Goal: Information Seeking & Learning: Learn about a topic

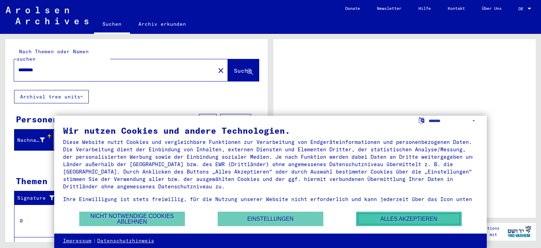
click at [375, 218] on button "Alles akzeptieren" at bounding box center [409, 218] width 106 height 14
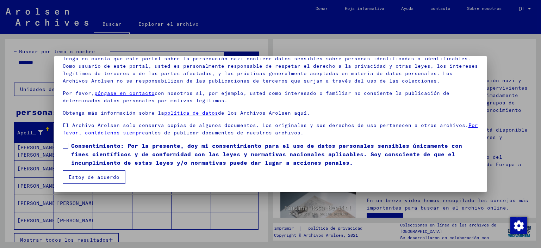
click at [107, 178] on font "Estoy de acuerdo" at bounding box center [94, 177] width 51 height 6
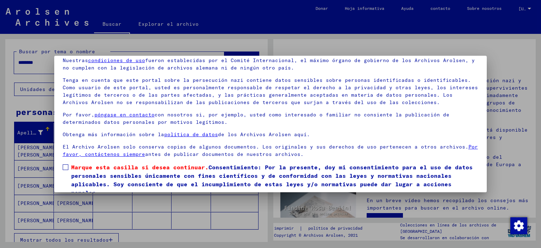
scroll to position [60, 0]
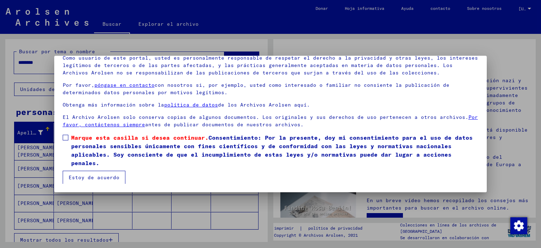
click at [65, 136] on span at bounding box center [66, 138] width 6 height 6
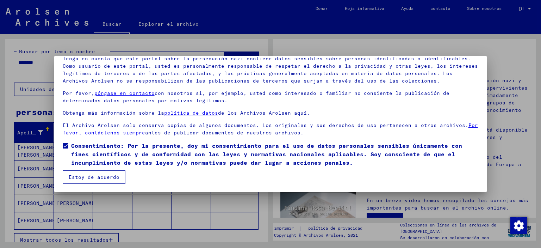
click at [88, 179] on font "Estoy de acuerdo" at bounding box center [94, 177] width 51 height 6
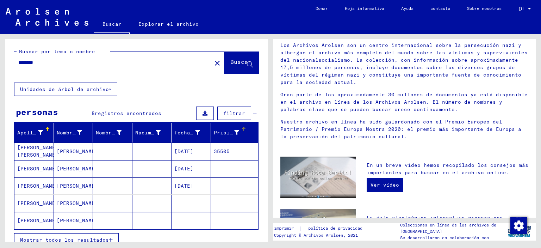
scroll to position [35, 0]
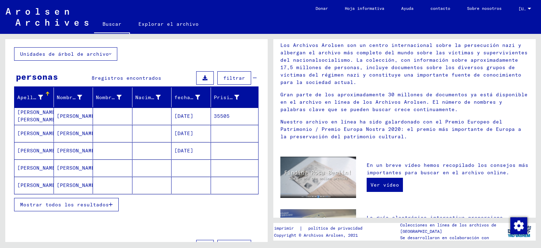
click at [61, 117] on font "[PERSON_NAME]" at bounding box center [77, 116] width 41 height 6
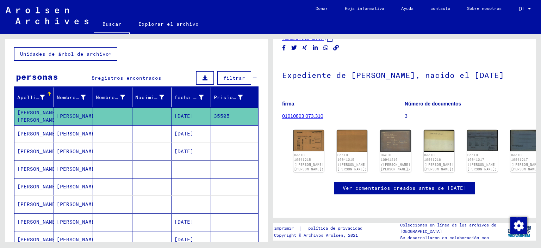
scroll to position [35, 0]
click at [467, 136] on img at bounding box center [483, 140] width 32 height 22
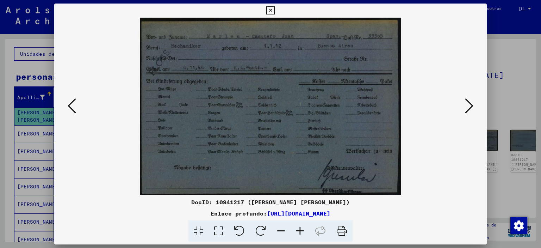
click at [473, 104] on icon at bounding box center [469, 105] width 8 height 17
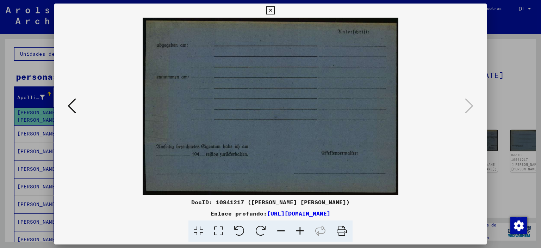
click at [72, 106] on icon at bounding box center [72, 105] width 8 height 17
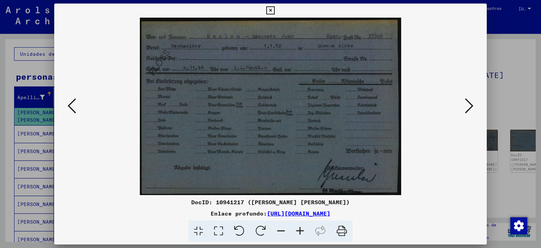
click at [72, 106] on icon at bounding box center [72, 105] width 8 height 17
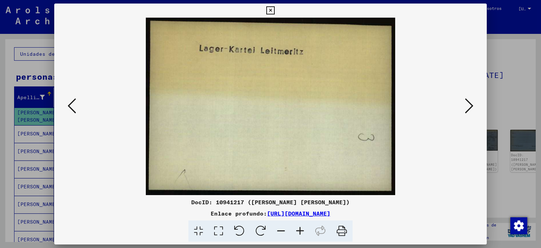
click at [72, 106] on icon at bounding box center [72, 105] width 8 height 17
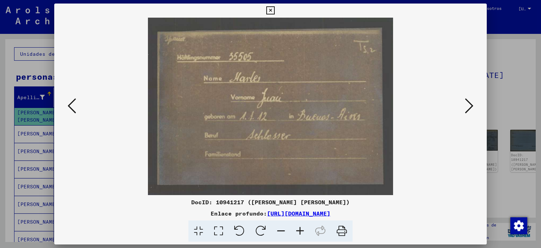
click at [72, 106] on icon at bounding box center [72, 105] width 8 height 17
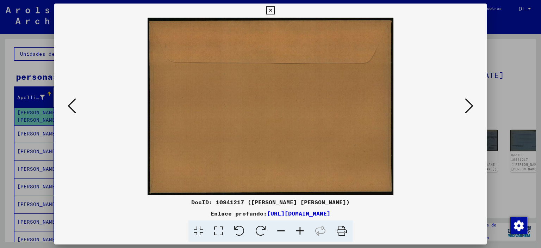
click at [72, 106] on icon at bounding box center [72, 105] width 8 height 17
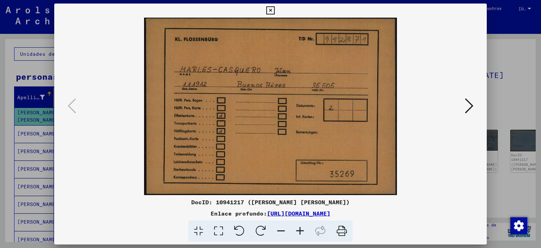
click at [268, 10] on icon at bounding box center [270, 10] width 8 height 8
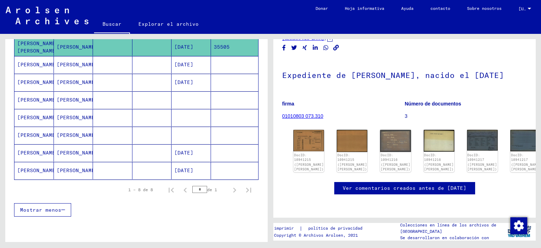
scroll to position [106, 0]
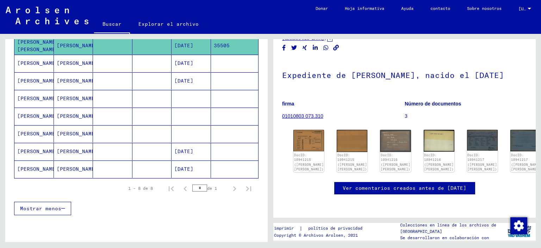
click at [29, 78] on font "[PERSON_NAME]" at bounding box center [37, 81] width 41 height 6
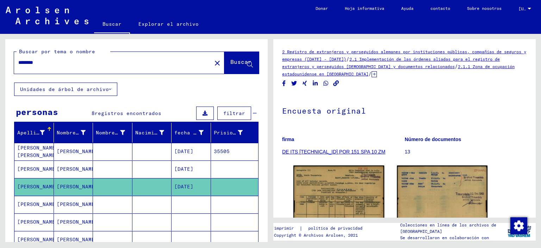
drag, startPoint x: 50, startPoint y: 64, endPoint x: 11, endPoint y: 65, distance: 39.1
click at [11, 65] on div "Buscar por tema o nombre ******** close Buscar" at bounding box center [136, 60] width 263 height 43
type input "*"
type input "********"
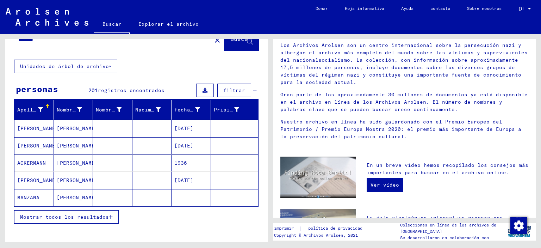
scroll to position [35, 0]
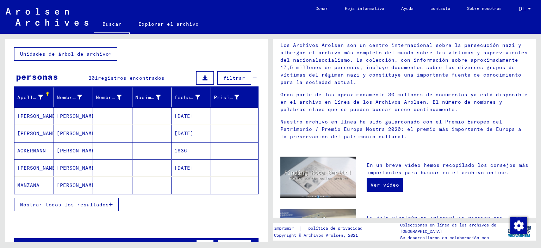
click at [93, 203] on font "Mostrar todos los resultados" at bounding box center [64, 204] width 89 height 6
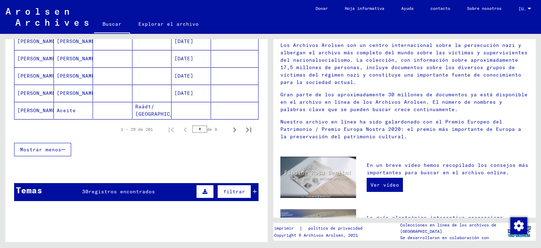
scroll to position [458, 0]
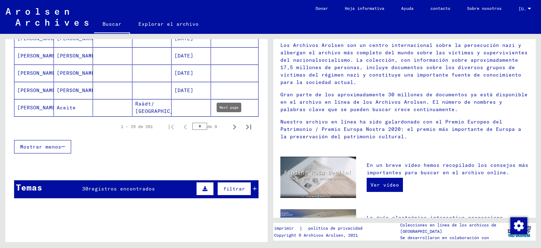
click at [230, 124] on icon "Página siguiente" at bounding box center [235, 127] width 10 height 10
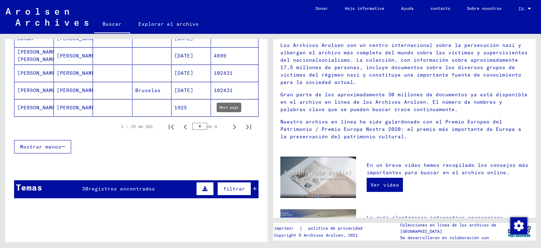
click at [230, 122] on icon "Página siguiente" at bounding box center [235, 127] width 10 height 10
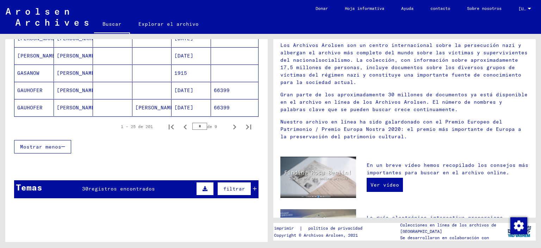
click at [231, 122] on icon "Página siguiente" at bounding box center [235, 127] width 10 height 10
click at [230, 124] on icon "Página siguiente" at bounding box center [235, 127] width 10 height 10
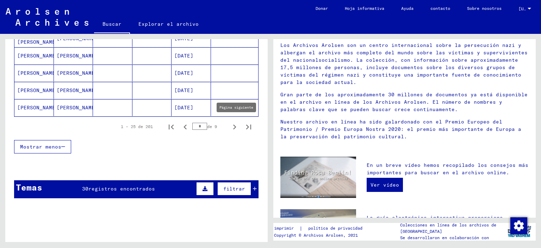
click at [230, 124] on icon "Página siguiente" at bounding box center [235, 127] width 10 height 10
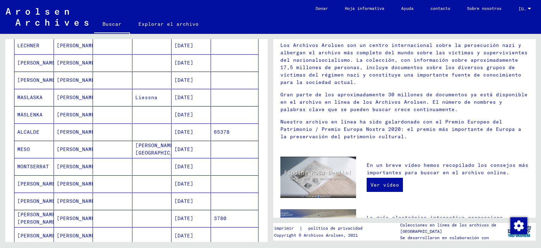
scroll to position [70, 0]
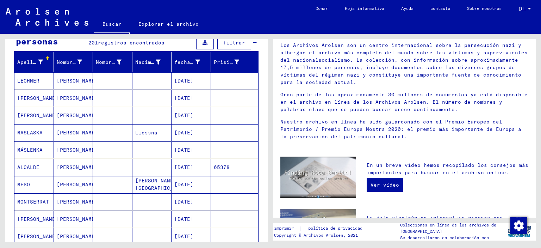
click at [73, 113] on font "[PERSON_NAME]" at bounding box center [77, 115] width 41 height 6
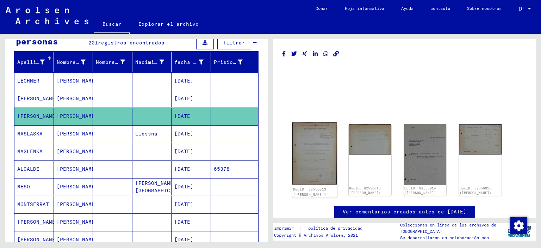
click at [317, 160] on img at bounding box center [314, 153] width 45 height 62
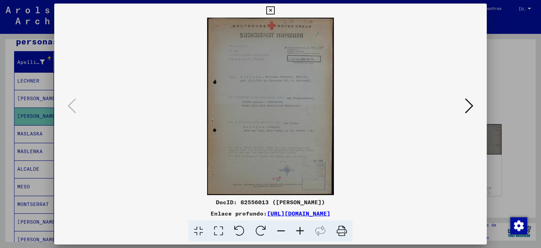
click at [299, 228] on icon at bounding box center [300, 230] width 19 height 21
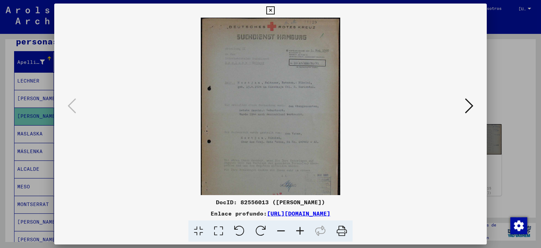
click at [299, 228] on icon at bounding box center [300, 230] width 19 height 21
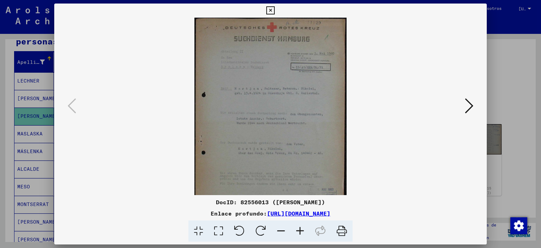
click at [299, 228] on icon at bounding box center [300, 230] width 19 height 21
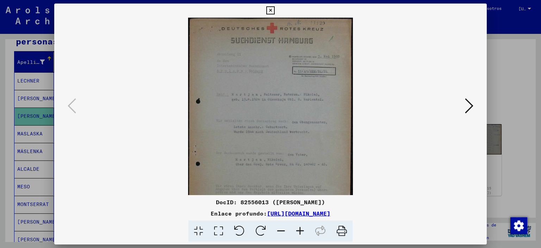
click at [299, 228] on icon at bounding box center [300, 230] width 19 height 21
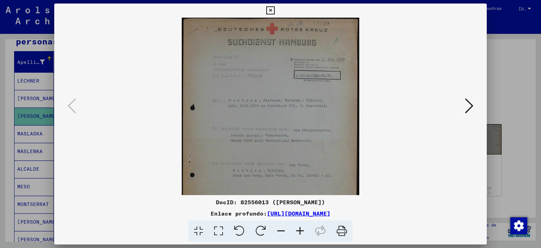
click at [299, 228] on icon at bounding box center [300, 230] width 19 height 21
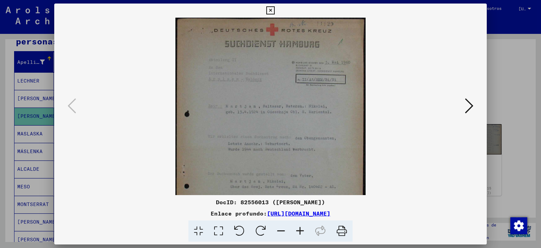
click at [299, 228] on icon at bounding box center [300, 230] width 19 height 21
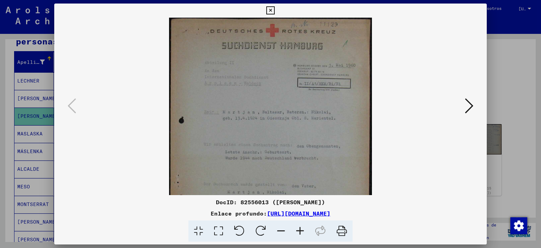
click at [299, 228] on icon at bounding box center [300, 230] width 19 height 21
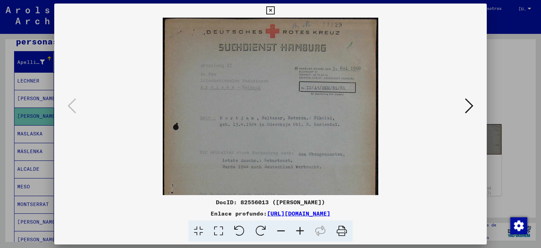
click at [468, 106] on icon at bounding box center [469, 105] width 8 height 17
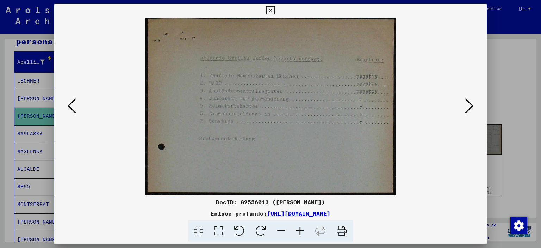
click at [468, 106] on icon at bounding box center [469, 105] width 8 height 17
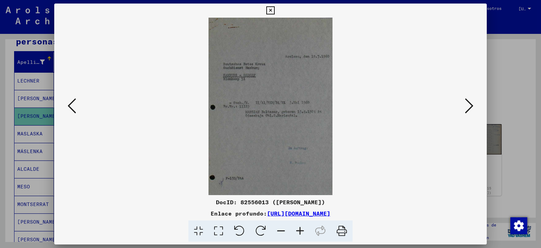
click at [270, 11] on icon at bounding box center [270, 10] width 8 height 8
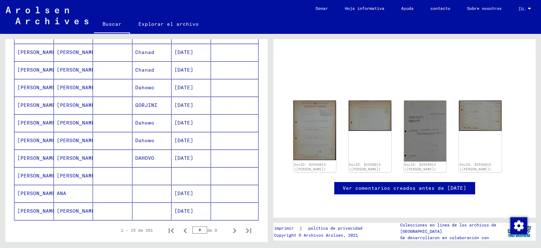
scroll to position [388, 0]
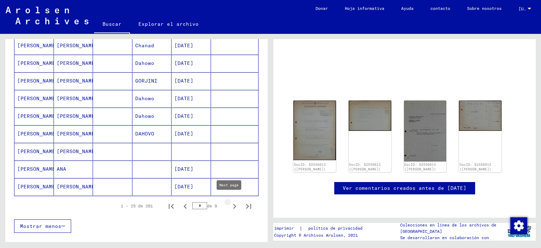
click at [230, 203] on icon "Página siguiente" at bounding box center [235, 206] width 10 height 10
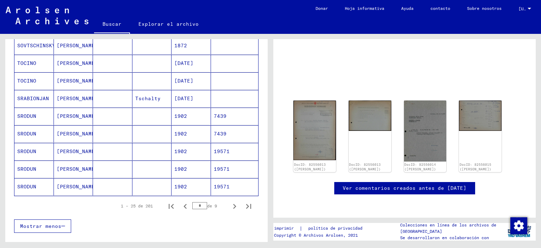
click at [230, 203] on icon "Página siguiente" at bounding box center [235, 206] width 10 height 10
type input "*"
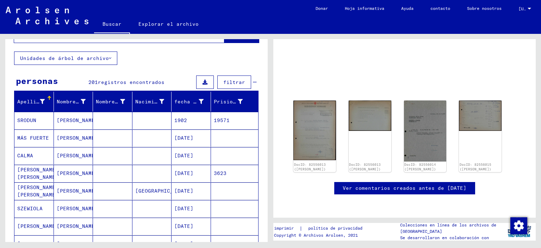
scroll to position [0, 0]
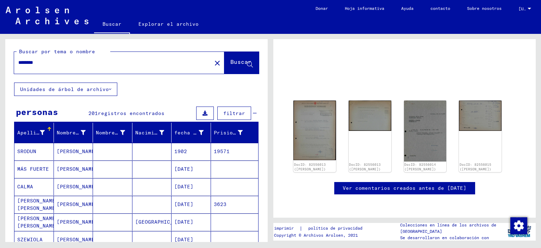
drag, startPoint x: 65, startPoint y: 66, endPoint x: 11, endPoint y: 65, distance: 53.6
click at [11, 65] on div "Buscar por tema o nombre ******** close Buscar" at bounding box center [136, 60] width 263 height 43
type input "*******"
click at [245, 61] on font "Buscar" at bounding box center [240, 61] width 21 height 7
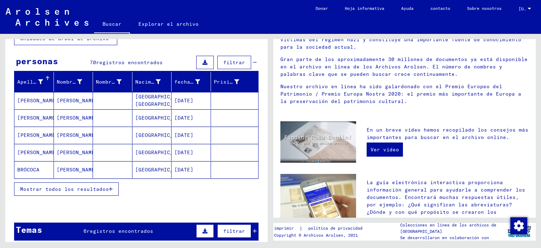
scroll to position [70, 0]
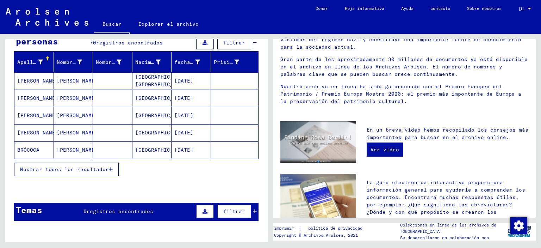
click at [89, 170] on font "Mostrar todos los resultados" at bounding box center [64, 169] width 89 height 6
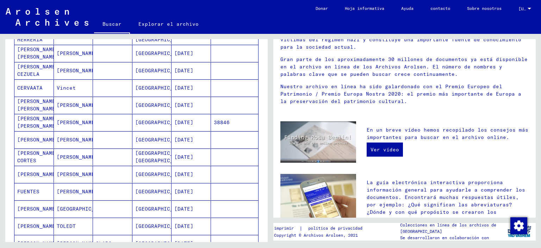
scroll to position [317, 0]
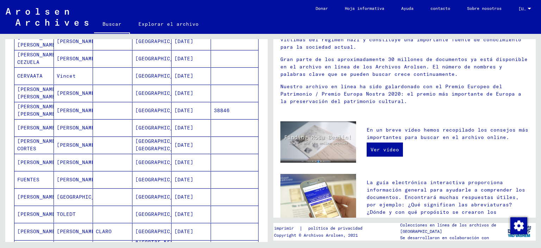
click at [75, 143] on font "[PERSON_NAME]" at bounding box center [77, 145] width 41 height 6
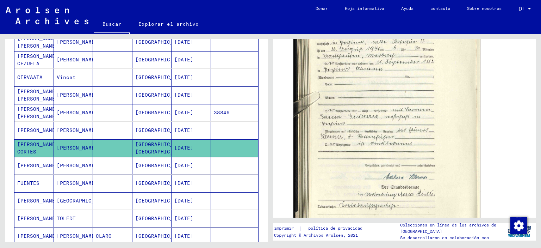
scroll to position [211, 0]
click at [65, 162] on font "[PERSON_NAME]" at bounding box center [77, 165] width 41 height 6
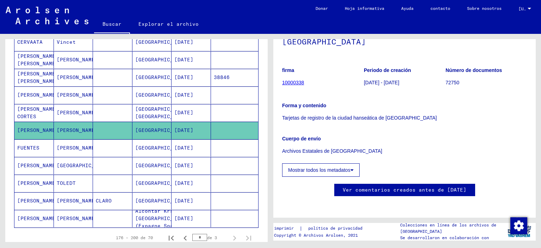
scroll to position [70, 0]
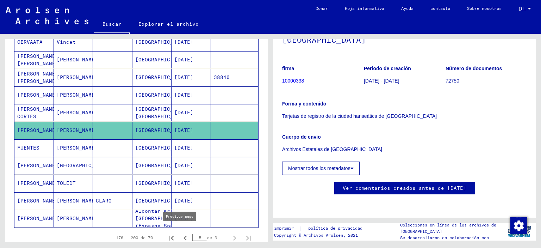
click at [180, 234] on icon "Página anterior" at bounding box center [185, 238] width 10 height 10
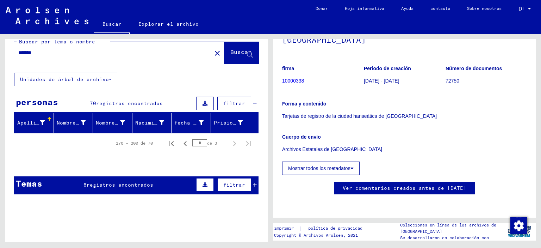
scroll to position [10, 0]
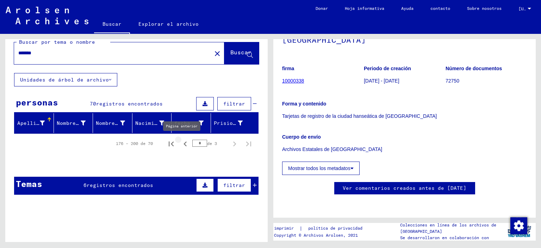
click at [180, 143] on icon "Página anterior" at bounding box center [185, 144] width 10 height 10
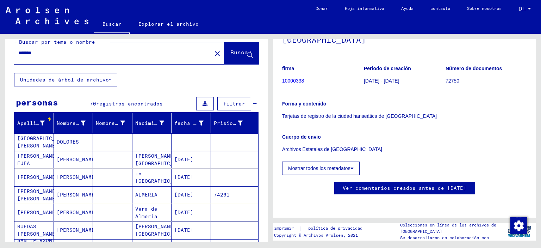
click at [180, 143] on mat-cell at bounding box center [191, 141] width 39 height 17
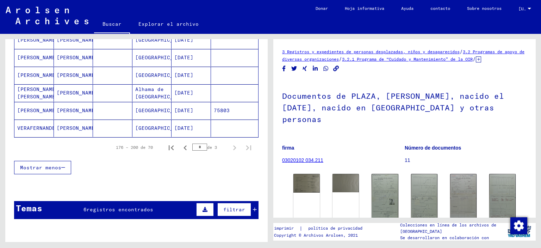
scroll to position [362, 0]
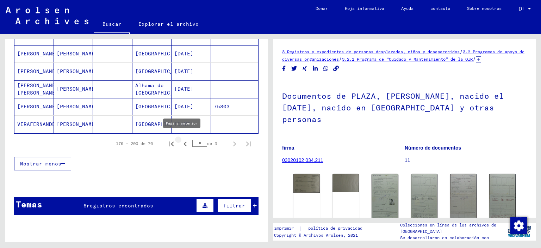
click at [181, 141] on icon "Página anterior" at bounding box center [185, 144] width 10 height 10
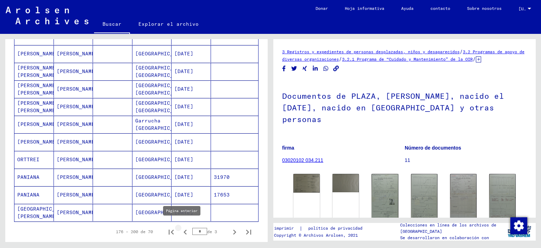
click at [184, 229] on icon "Página anterior" at bounding box center [185, 231] width 3 height 5
type input "*"
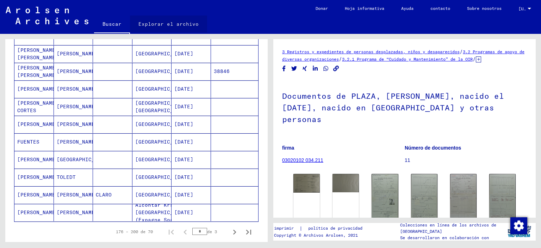
click at [176, 23] on font "Explorar el archivo" at bounding box center [168, 24] width 60 height 6
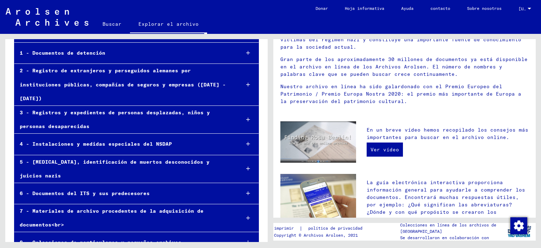
scroll to position [71, 0]
click at [246, 215] on icon at bounding box center [248, 217] width 4 height 5
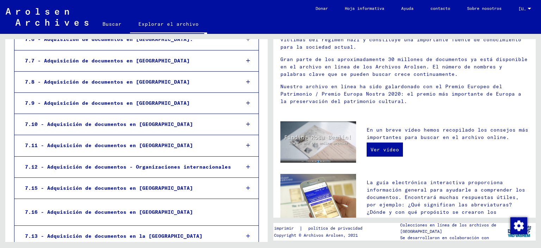
scroll to position [420, 0]
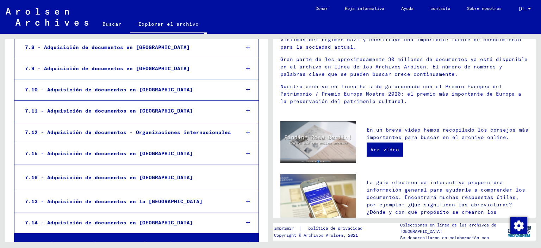
click at [165, 237] on div "8 - Colecciones de particulares y pequeños archivos" at bounding box center [124, 244] width 220 height 14
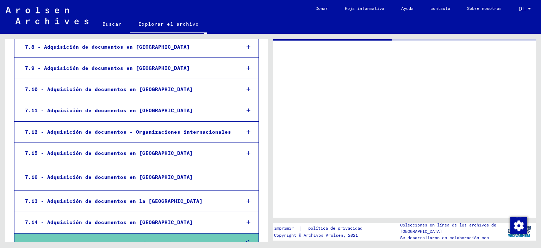
scroll to position [420, 0]
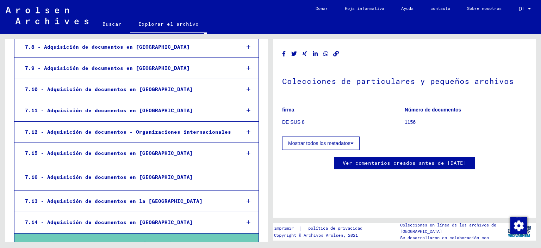
click at [352, 162] on font "Ver comentarios creados antes de [DATE]" at bounding box center [405, 163] width 124 height 6
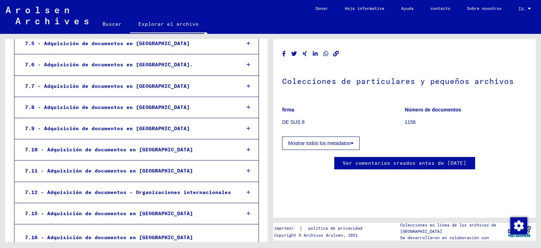
scroll to position [350, 0]
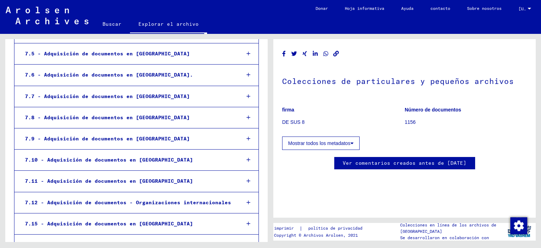
click at [247, 115] on icon at bounding box center [249, 117] width 4 height 5
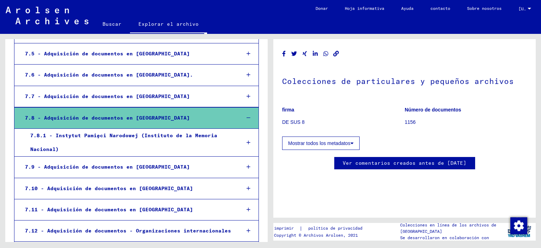
click at [187, 132] on font "7.8.1 - Instytut Pamięci Narodowej (Instituto de la Memoria Nacional)" at bounding box center [123, 142] width 187 height 20
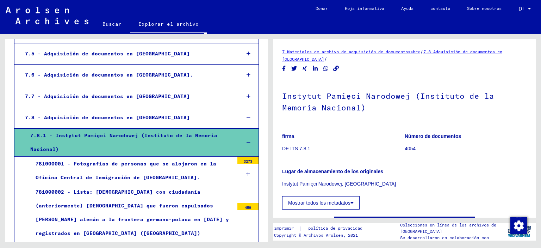
click at [162, 160] on font "781000001 - Fotografías de personas que se alojaron en la Oficina Central de In…" at bounding box center [126, 170] width 181 height 20
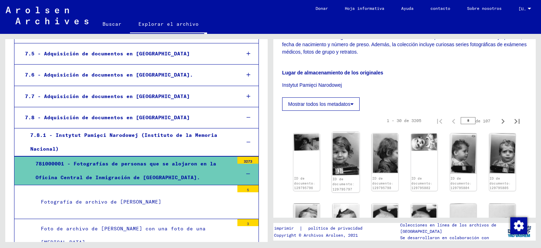
scroll to position [247, 0]
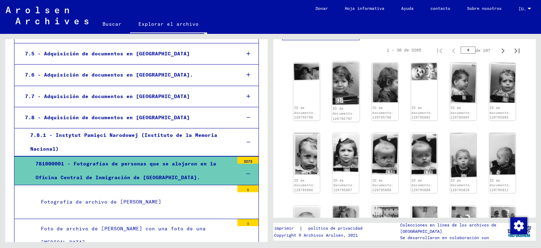
click at [348, 81] on img at bounding box center [346, 83] width 28 height 44
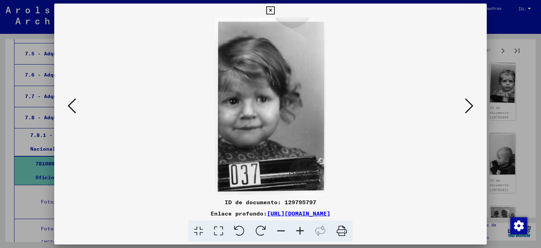
click at [469, 110] on icon at bounding box center [469, 105] width 8 height 17
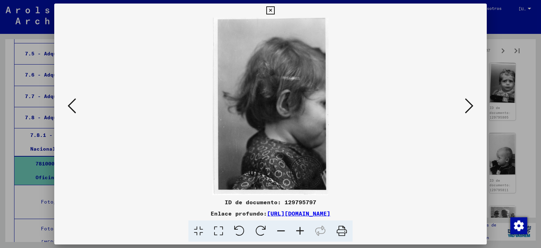
click at [469, 110] on icon at bounding box center [469, 105] width 8 height 17
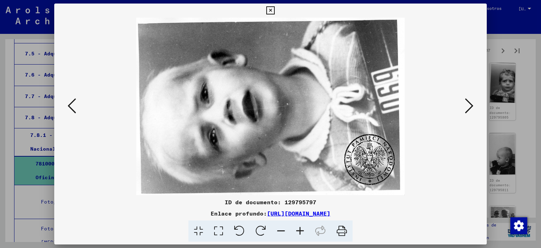
click at [71, 104] on icon at bounding box center [72, 105] width 8 height 17
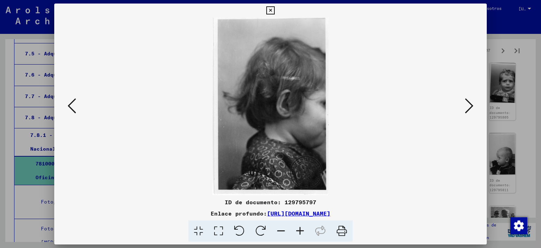
click at [71, 104] on icon at bounding box center [72, 105] width 8 height 17
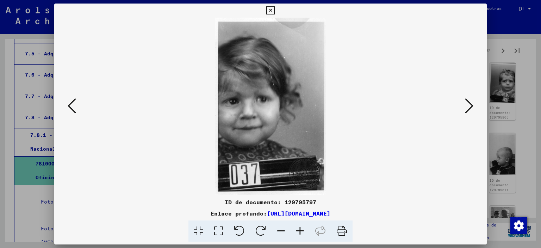
click at [468, 108] on icon at bounding box center [469, 105] width 8 height 17
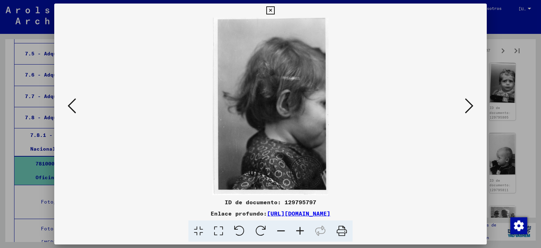
click at [468, 108] on icon at bounding box center [469, 105] width 8 height 17
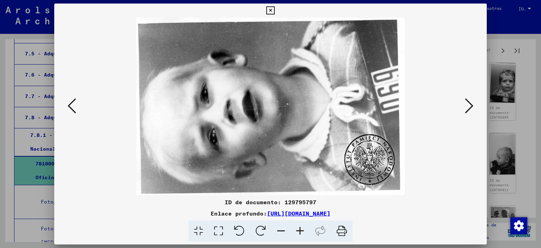
click at [468, 108] on icon at bounding box center [469, 105] width 8 height 17
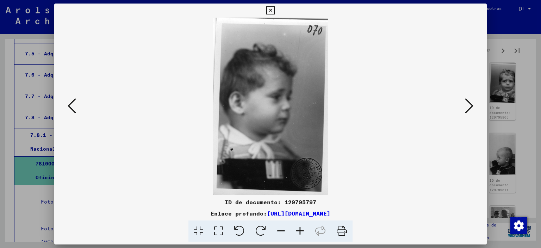
click at [468, 108] on icon at bounding box center [469, 105] width 8 height 17
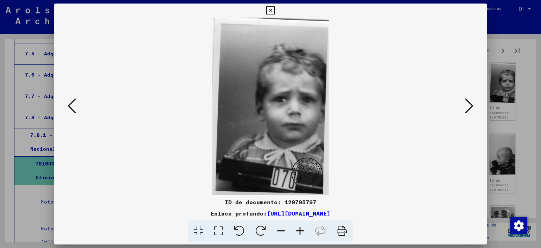
click at [468, 108] on icon at bounding box center [469, 105] width 8 height 17
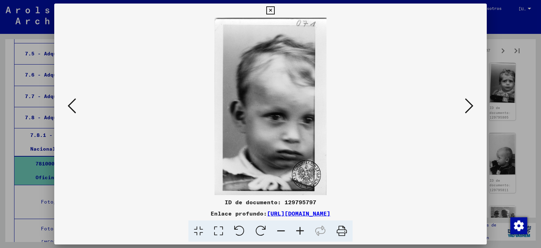
click at [468, 108] on icon at bounding box center [469, 105] width 8 height 17
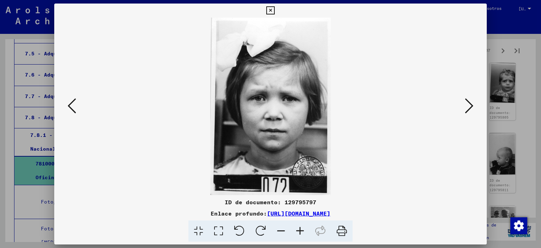
click at [468, 108] on icon at bounding box center [469, 105] width 8 height 17
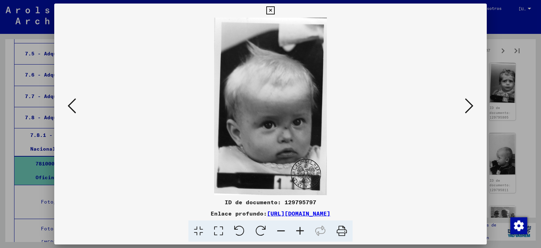
click at [468, 108] on icon at bounding box center [469, 105] width 8 height 17
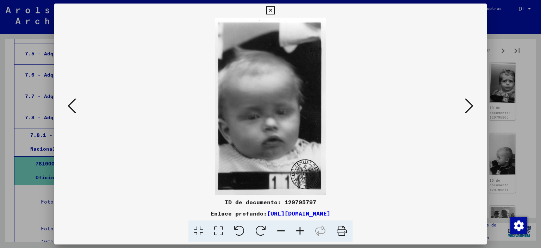
click at [468, 108] on icon at bounding box center [469, 105] width 8 height 17
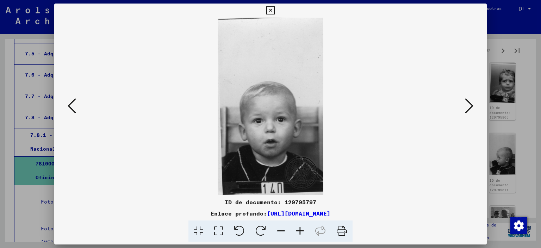
click at [468, 108] on icon at bounding box center [469, 105] width 8 height 17
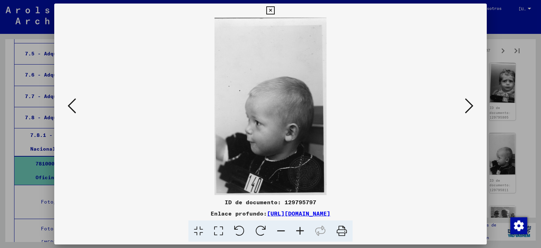
click at [468, 108] on icon at bounding box center [469, 105] width 8 height 17
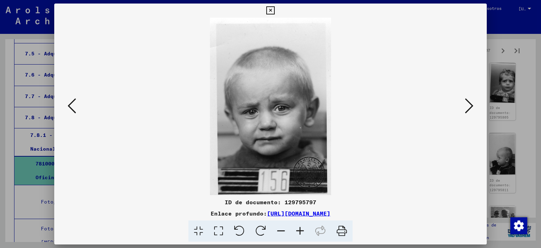
click at [468, 108] on icon at bounding box center [469, 105] width 8 height 17
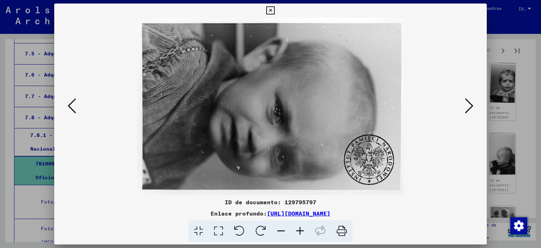
click at [72, 106] on icon at bounding box center [72, 105] width 8 height 17
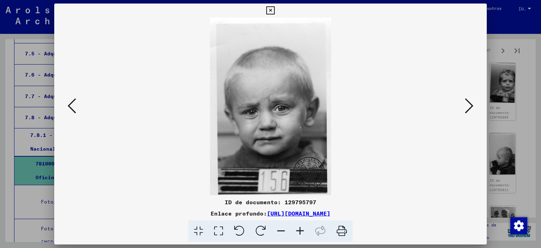
click at [467, 107] on icon at bounding box center [469, 105] width 8 height 17
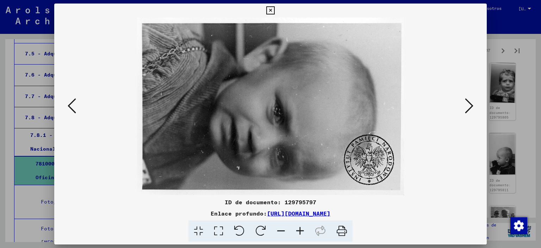
click at [74, 104] on icon at bounding box center [72, 105] width 8 height 17
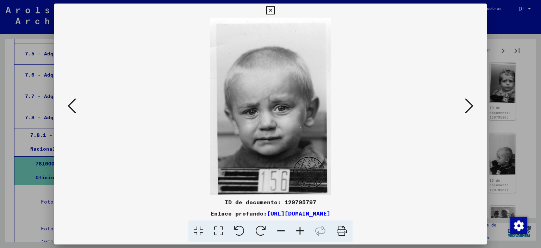
click at [471, 103] on icon at bounding box center [469, 105] width 8 height 17
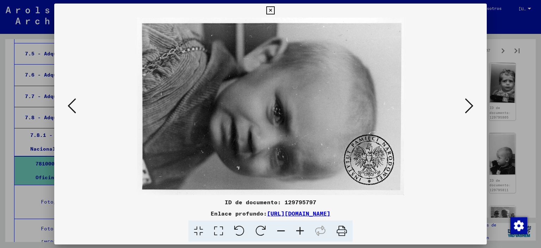
click at [471, 103] on icon at bounding box center [469, 105] width 8 height 17
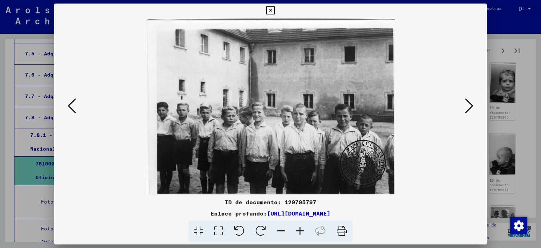
click at [471, 103] on icon at bounding box center [469, 105] width 8 height 17
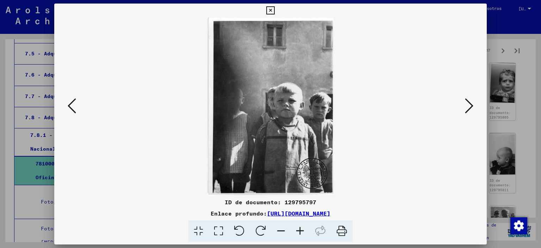
click at [471, 103] on icon at bounding box center [469, 105] width 8 height 17
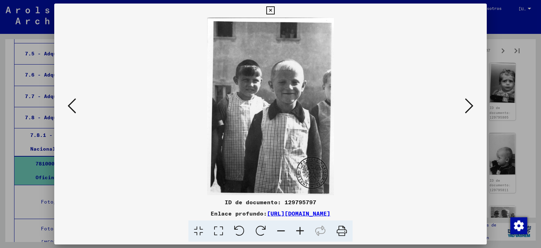
click at [471, 103] on icon at bounding box center [469, 105] width 8 height 17
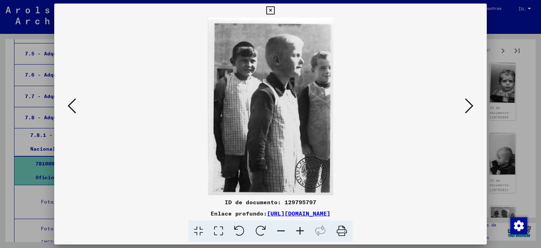
click at [471, 103] on icon at bounding box center [469, 105] width 8 height 17
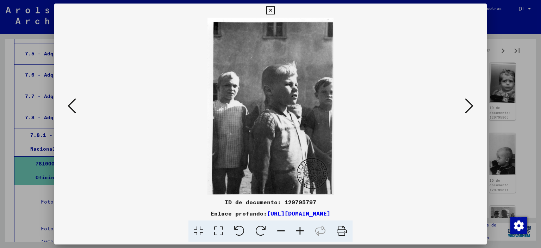
click at [471, 103] on icon at bounding box center [469, 105] width 8 height 17
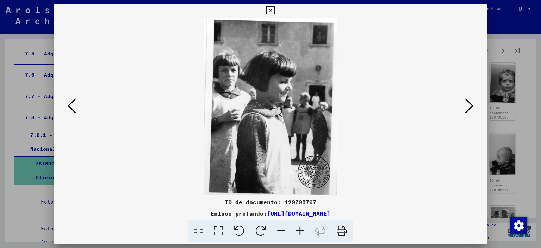
click at [471, 103] on icon at bounding box center [469, 105] width 8 height 17
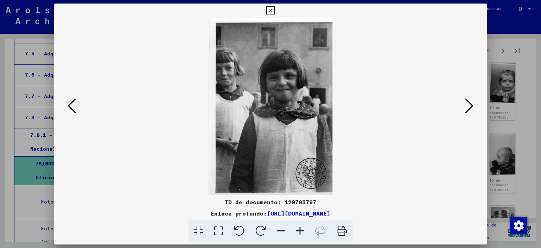
click at [471, 103] on icon at bounding box center [469, 105] width 8 height 17
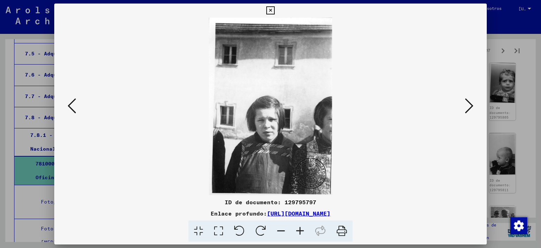
click at [471, 103] on icon at bounding box center [469, 105] width 8 height 17
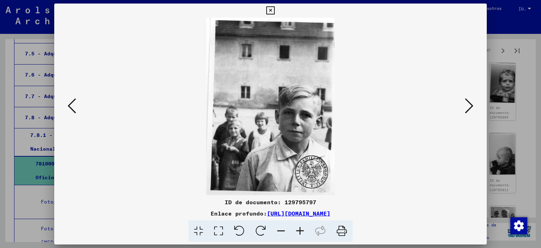
click at [471, 103] on icon at bounding box center [469, 105] width 8 height 17
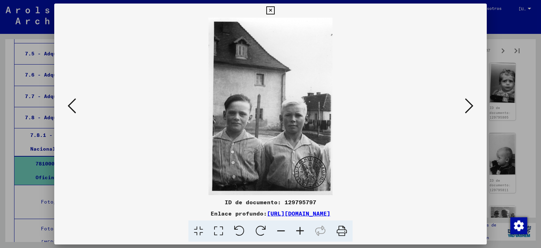
click at [471, 103] on icon at bounding box center [469, 105] width 8 height 17
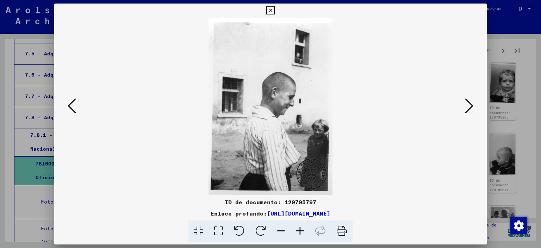
click at [471, 103] on icon at bounding box center [469, 105] width 8 height 17
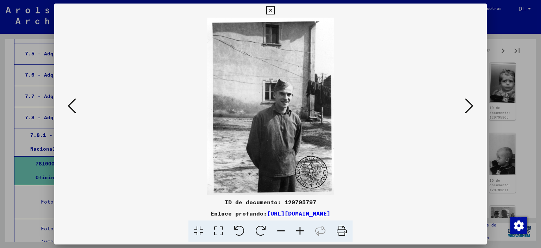
click at [471, 103] on icon at bounding box center [469, 105] width 8 height 17
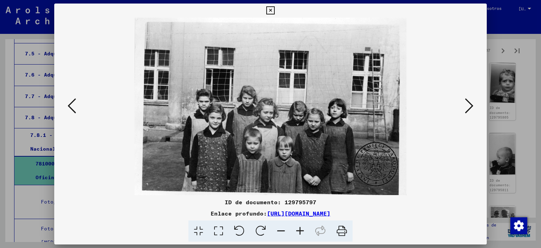
click at [471, 103] on icon at bounding box center [469, 105] width 8 height 17
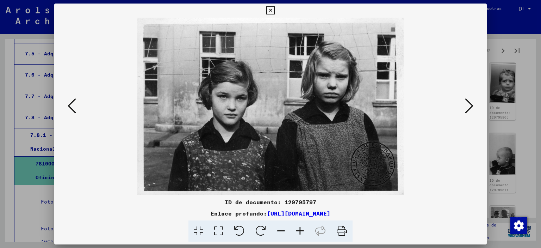
click at [471, 103] on icon at bounding box center [469, 105] width 8 height 17
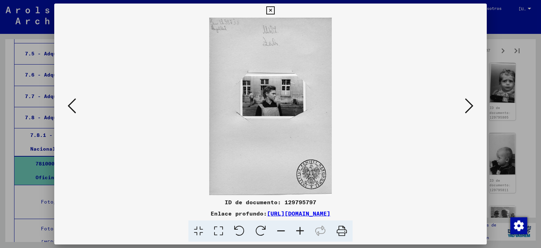
click at [471, 103] on icon at bounding box center [469, 105] width 8 height 17
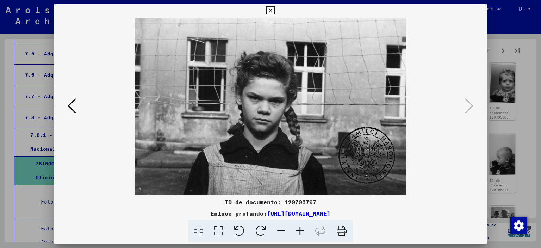
click at [270, 11] on icon at bounding box center [270, 10] width 8 height 8
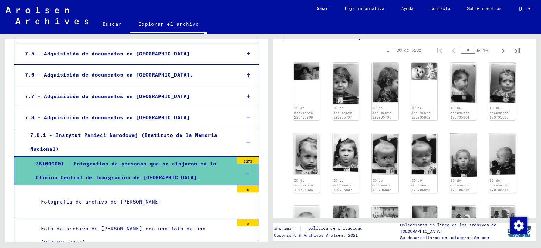
click at [146, 198] on font "Fotografía de archivo de [PERSON_NAME]" at bounding box center [101, 201] width 121 height 6
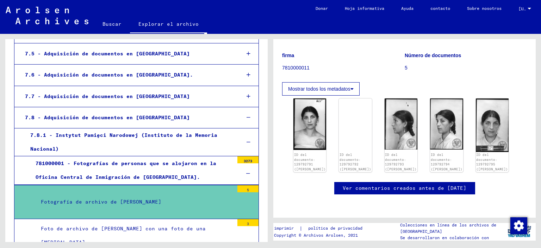
scroll to position [106, 0]
click at [310, 97] on img at bounding box center [310, 124] width 35 height 54
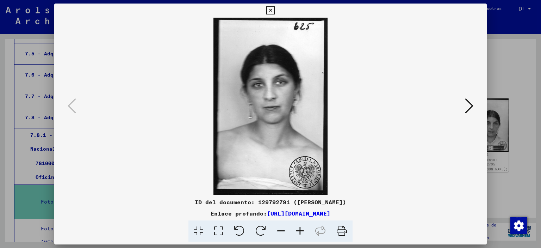
click at [469, 107] on icon at bounding box center [469, 105] width 8 height 17
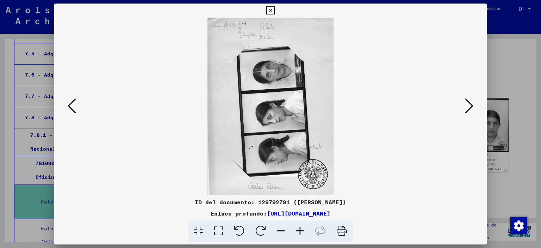
click at [469, 107] on icon at bounding box center [469, 105] width 8 height 17
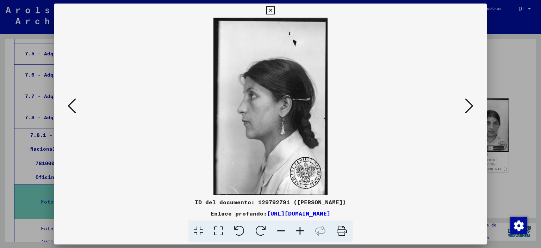
click at [469, 107] on icon at bounding box center [469, 105] width 8 height 17
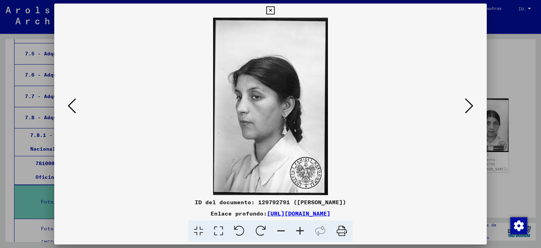
click at [469, 107] on icon at bounding box center [469, 105] width 8 height 17
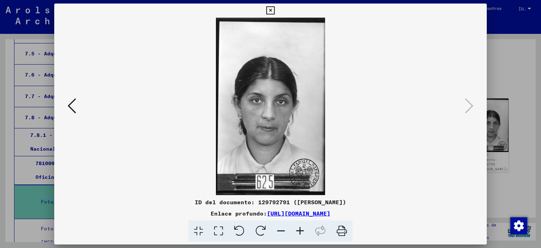
click at [270, 10] on icon at bounding box center [270, 10] width 8 height 8
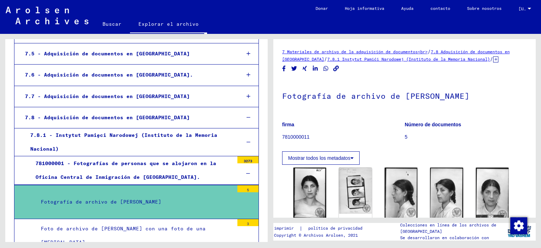
scroll to position [385, 0]
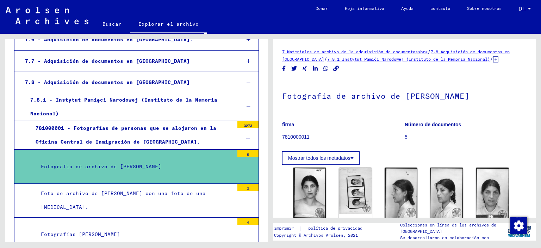
click at [120, 190] on font "Foto de archivo de [PERSON_NAME] con una foto de una [MEDICAL_DATA]." at bounding box center [123, 200] width 165 height 20
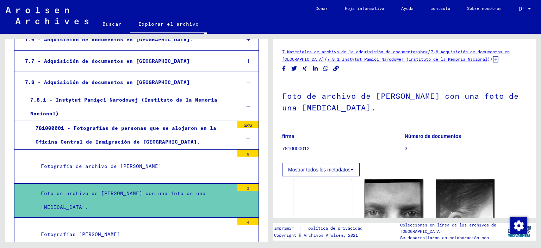
scroll to position [73, 0]
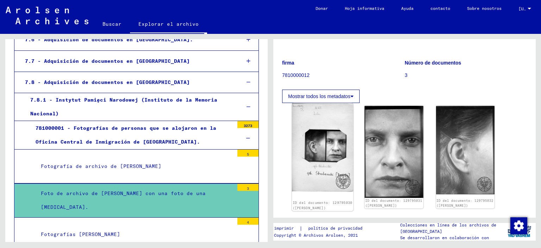
click at [324, 141] on img at bounding box center [323, 147] width 62 height 88
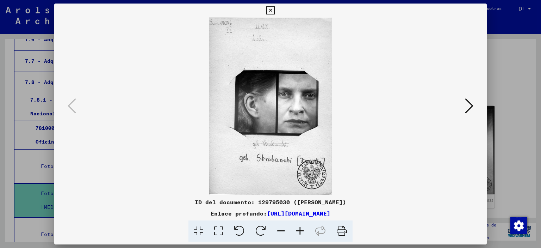
click at [472, 104] on icon at bounding box center [469, 105] width 8 height 17
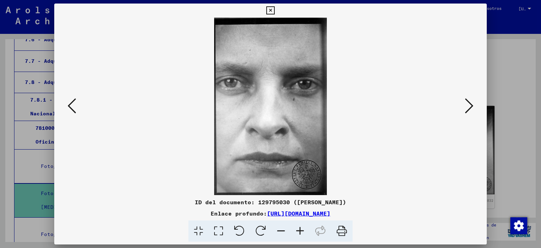
click at [472, 104] on icon at bounding box center [469, 105] width 8 height 17
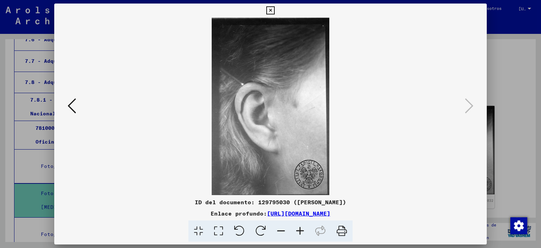
click at [271, 8] on icon at bounding box center [270, 10] width 8 height 8
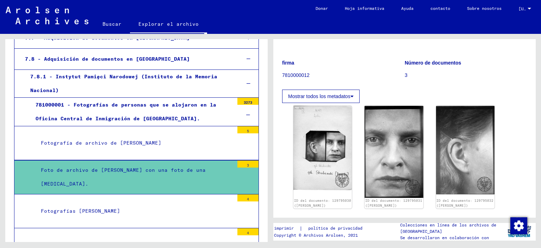
scroll to position [420, 0]
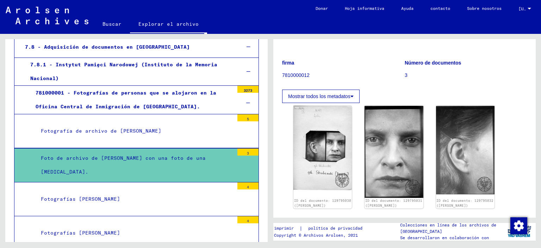
click at [125, 192] on div "Fotografías [PERSON_NAME]" at bounding box center [135, 199] width 198 height 14
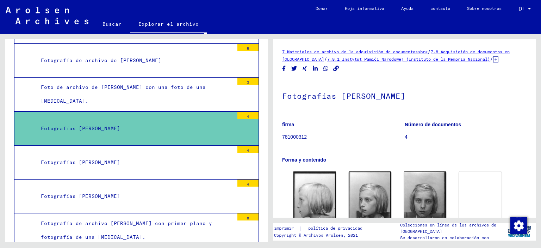
scroll to position [35, 0]
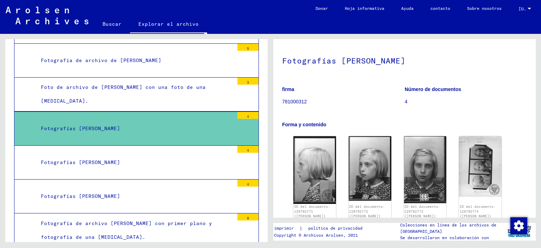
click at [120, 155] on div "Fotografías [PERSON_NAME]" at bounding box center [135, 162] width 198 height 14
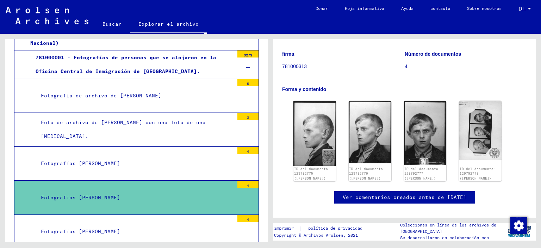
scroll to position [491, 0]
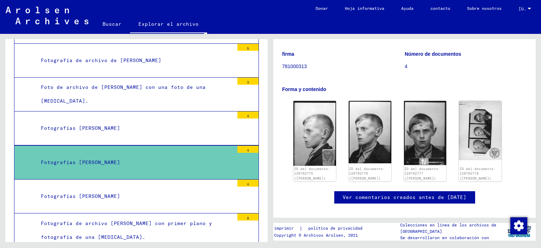
click at [128, 189] on div "Fotografías [PERSON_NAME]" at bounding box center [135, 196] width 198 height 14
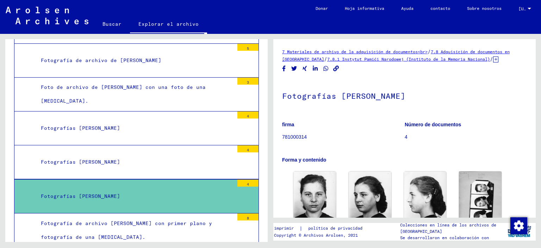
click at [130, 220] on font "Fotografía de archivo [PERSON_NAME] con primer plano y fotografía de una [MEDIC…" at bounding box center [126, 230] width 171 height 20
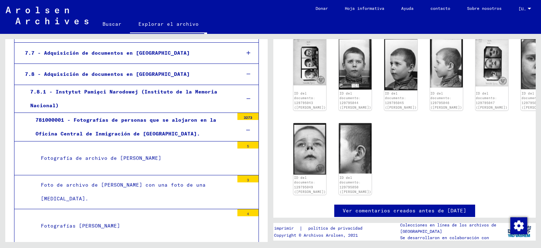
scroll to position [314, 0]
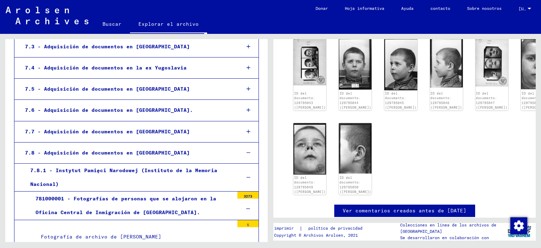
click at [246, 206] on icon at bounding box center [248, 208] width 4 height 5
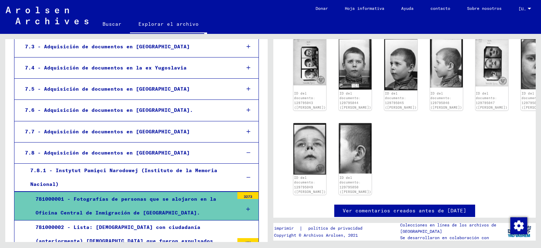
click at [176, 167] on font "7.8.1 - Instytut Pamięci Narodowej (Instituto de la Memoria Nacional)" at bounding box center [123, 177] width 187 height 20
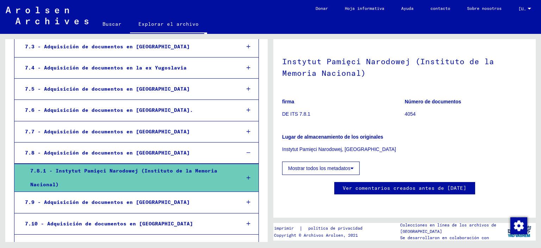
scroll to position [106, 0]
click at [198, 146] on div "7.8 - Adquisición de documentos en [GEOGRAPHIC_DATA]" at bounding box center [127, 153] width 215 height 14
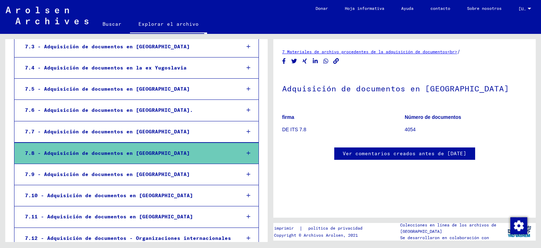
scroll to position [189, 0]
click at [247, 150] on icon at bounding box center [249, 152] width 4 height 5
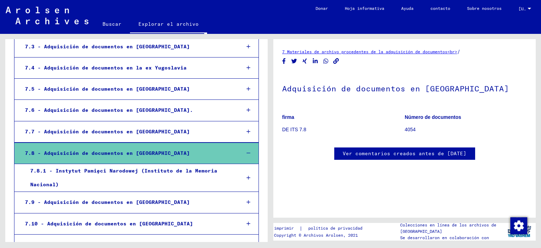
click at [247, 167] on div at bounding box center [248, 177] width 20 height 21
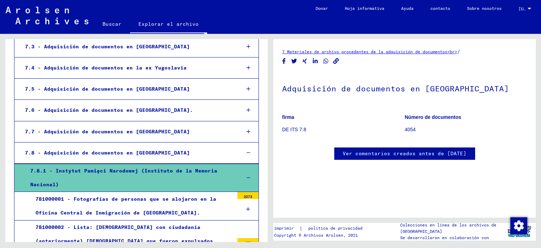
scroll to position [420, 0]
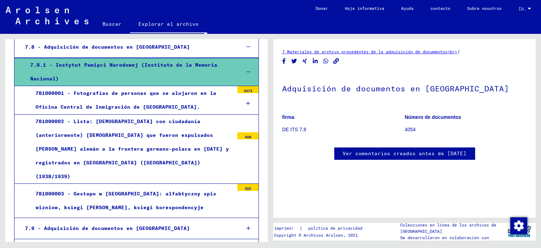
click at [170, 132] on font "781000002 - Lista: [DEMOGRAPHIC_DATA] con ciudadanía (anteriormente) [DEMOGRAPH…" at bounding box center [132, 149] width 193 height 62
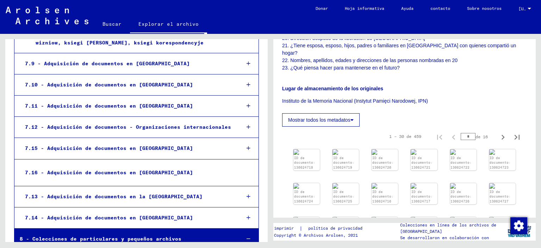
scroll to position [615, 0]
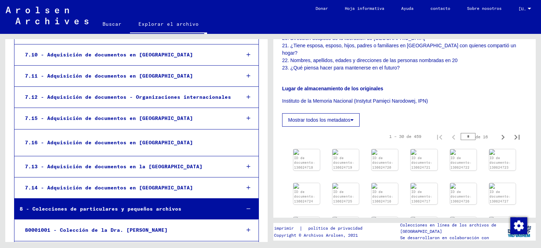
click at [242, 198] on div at bounding box center [248, 208] width 20 height 21
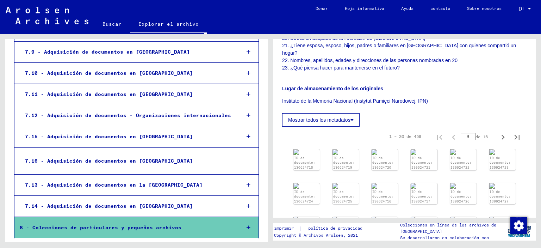
scroll to position [565, 0]
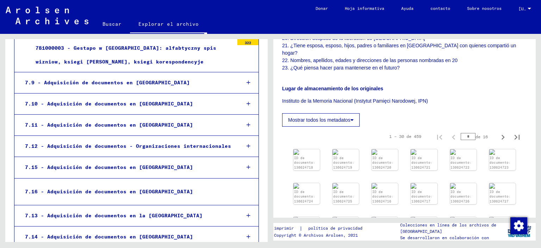
click at [241, 157] on div at bounding box center [248, 167] width 20 height 21
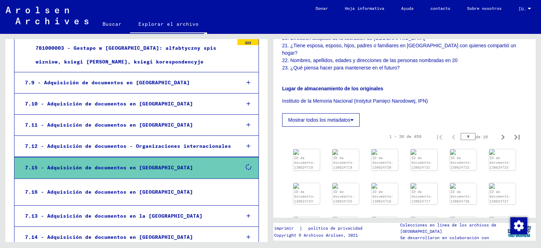
scroll to position [593, 0]
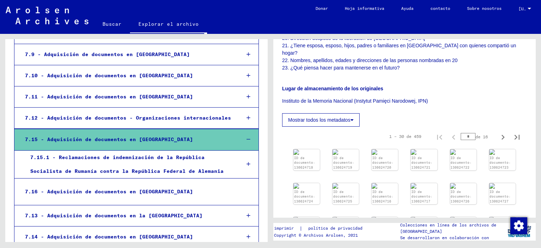
click at [247, 137] on icon at bounding box center [249, 139] width 4 height 5
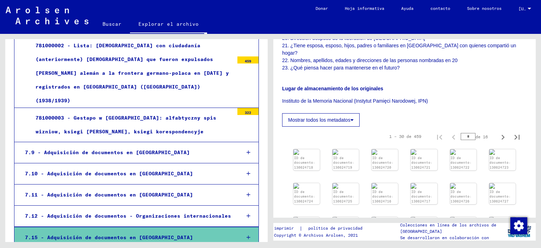
scroll to position [495, 0]
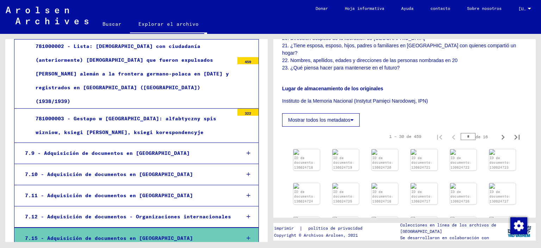
click at [245, 143] on div at bounding box center [248, 153] width 20 height 21
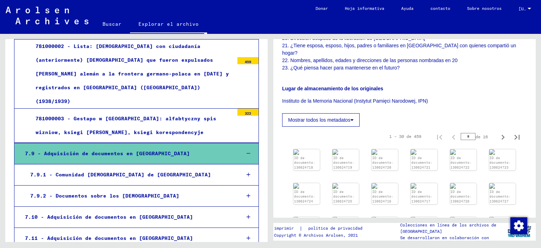
click at [247, 172] on icon at bounding box center [249, 174] width 4 height 5
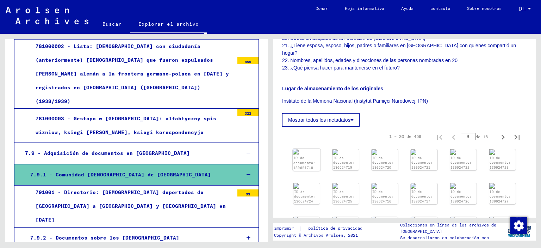
click at [304, 155] on font "ID de documento: 130624718" at bounding box center [305, 162] width 22 height 14
